Goal: Task Accomplishment & Management: Manage account settings

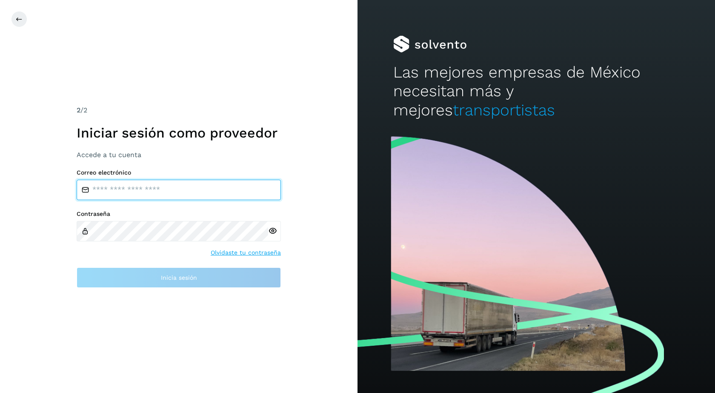
click at [108, 188] on input "email" at bounding box center [179, 189] width 204 height 20
type input "**********"
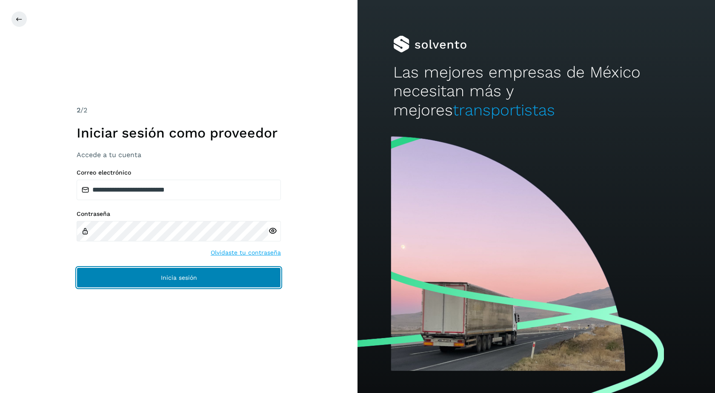
click at [177, 277] on span "Inicia sesión" at bounding box center [179, 277] width 36 height 6
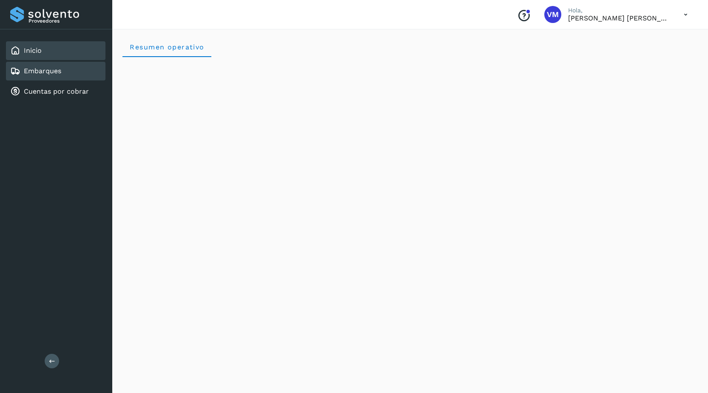
click at [40, 67] on link "Embarques" at bounding box center [42, 71] width 37 height 8
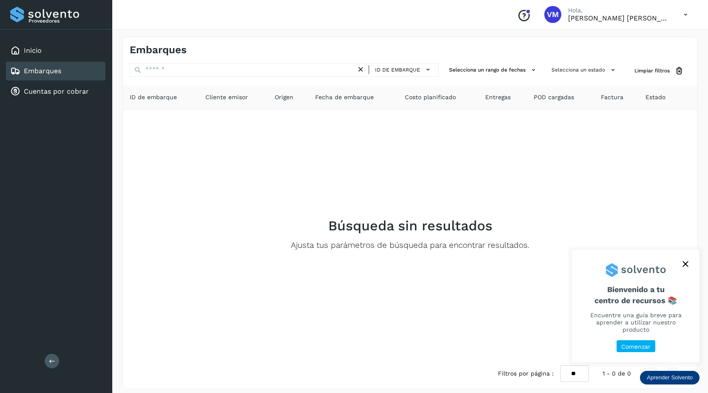
click at [685, 267] on icon "close," at bounding box center [686, 264] width 6 height 6
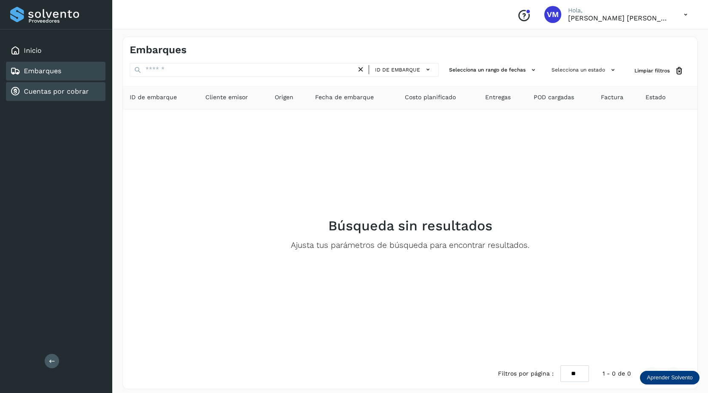
click at [42, 93] on link "Cuentas por cobrar" at bounding box center [56, 91] width 65 height 8
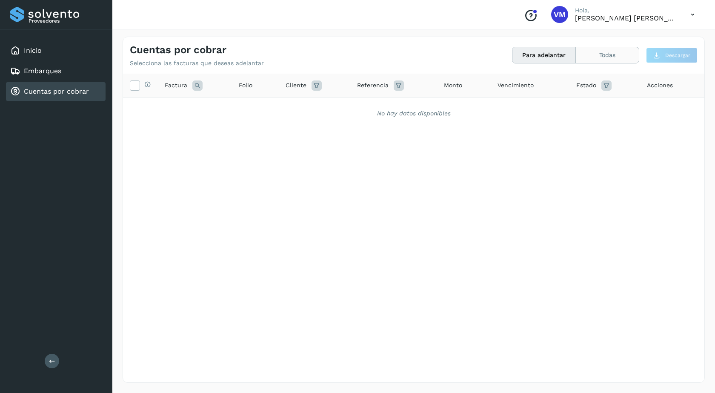
click at [607, 55] on button "Todas" at bounding box center [606, 55] width 63 height 16
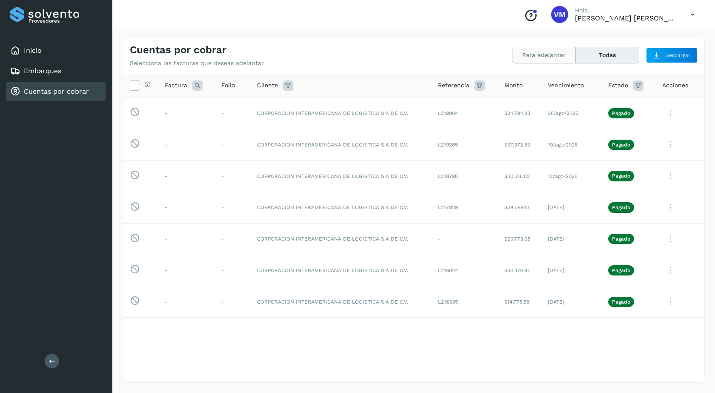
click at [530, 57] on button "Para adelantar" at bounding box center [543, 55] width 63 height 16
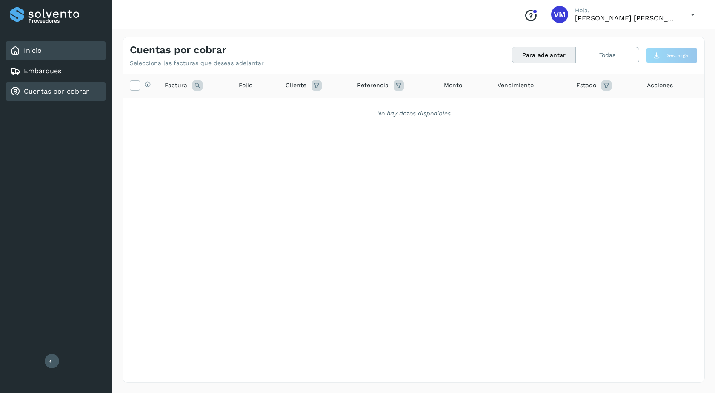
click at [27, 52] on link "Inicio" at bounding box center [33, 50] width 18 height 8
